Goal: Book appointment/travel/reservation

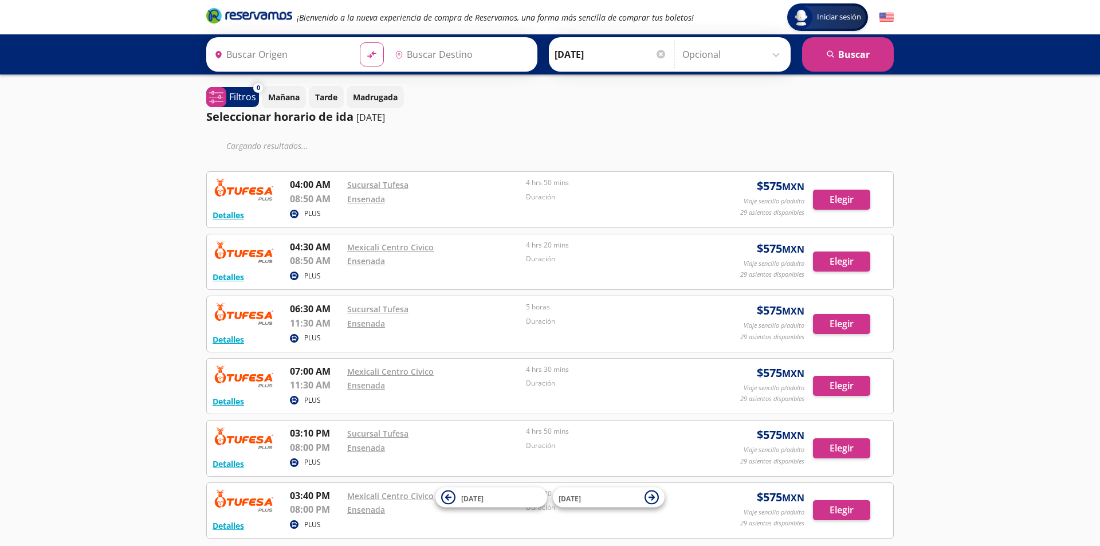
type input "Mexicali, [GEOGRAPHIC_DATA][US_STATE]"
type input "Ensenada, [GEOGRAPHIC_DATA][US_STATE]"
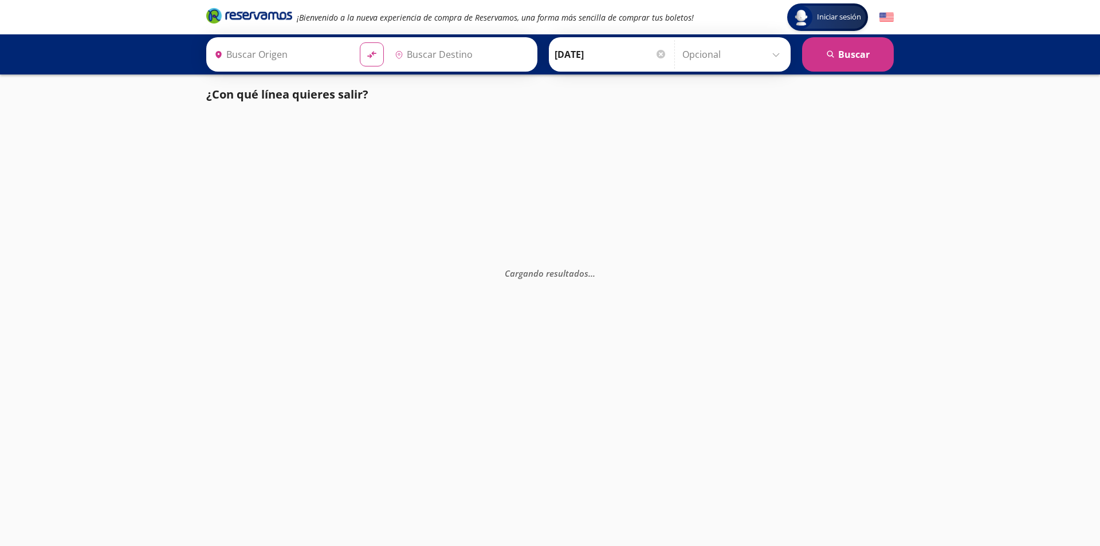
type input "Ensenada, [GEOGRAPHIC_DATA][US_STATE]"
type input "Mexicali, [GEOGRAPHIC_DATA][US_STATE]"
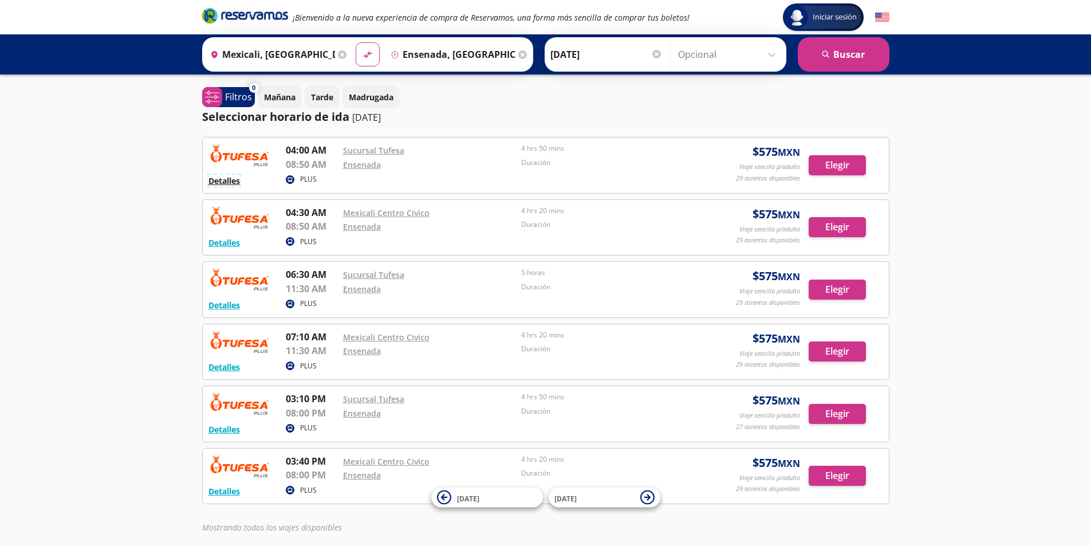
click at [222, 180] on button "Detalles" at bounding box center [225, 181] width 32 height 12
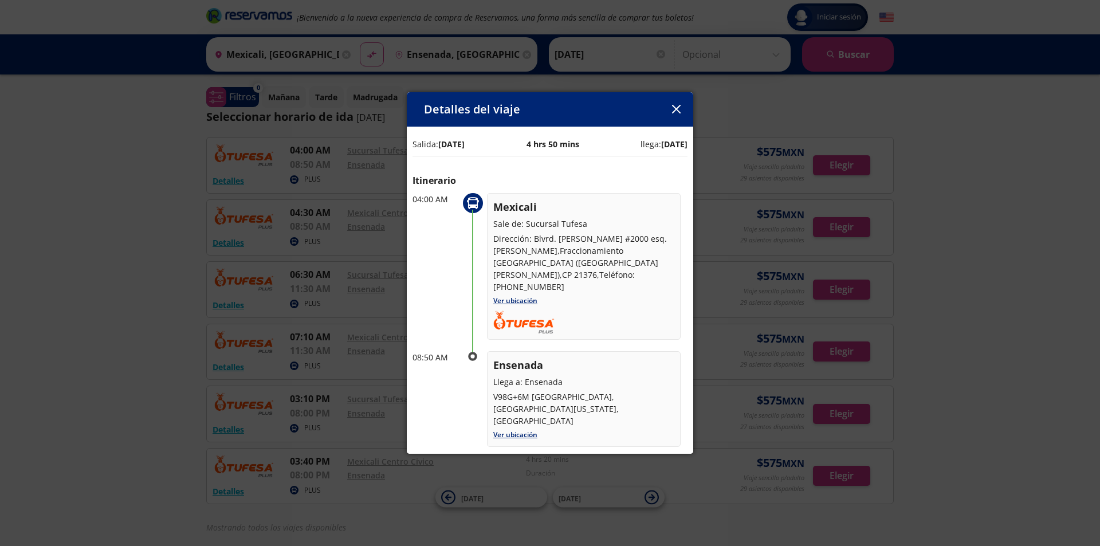
click at [680, 111] on icon "button" at bounding box center [676, 109] width 9 height 9
